Goal: Obtain resource: Obtain resource

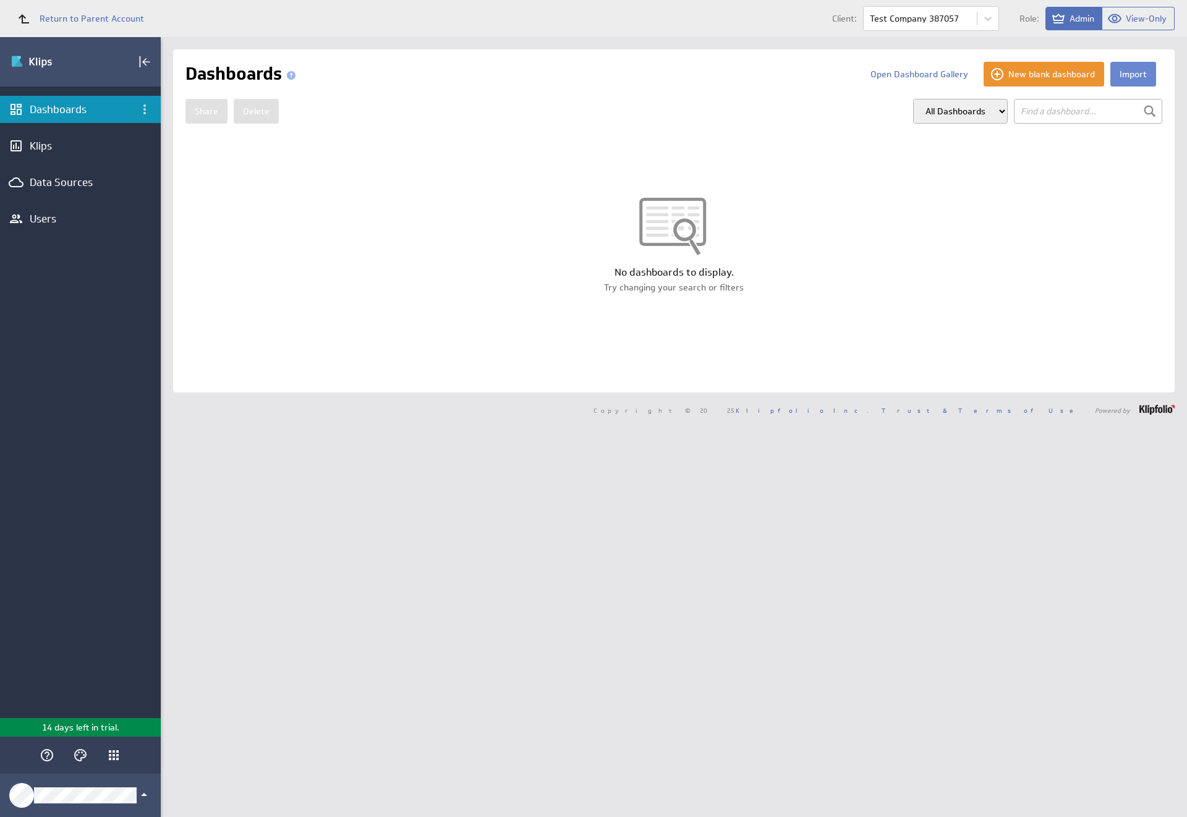
click at [1123, 74] on button "Import" at bounding box center [1133, 74] width 46 height 25
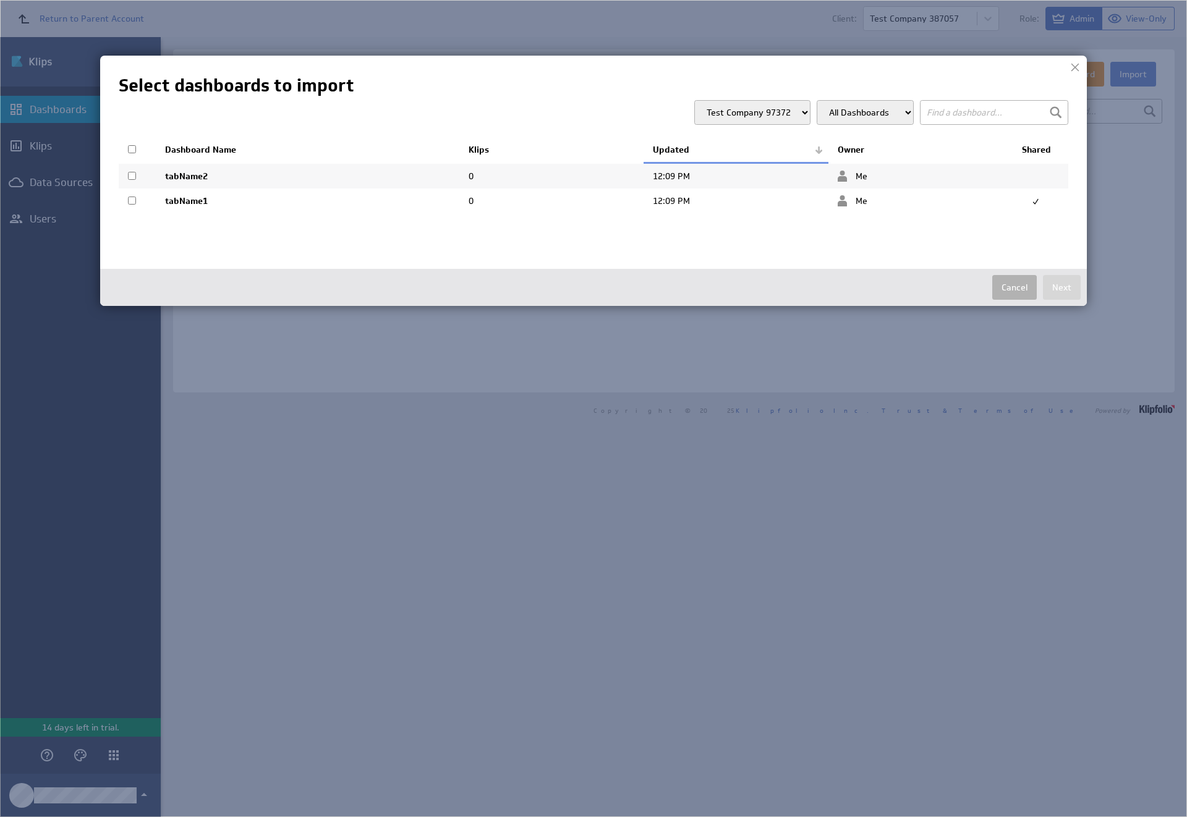
select select "3f314ceb1029d06deb177f197952af79"
